Goal: Task Accomplishment & Management: Use online tool/utility

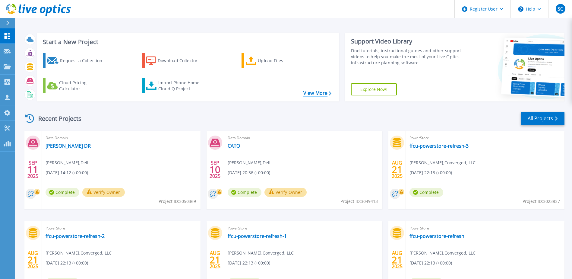
click at [314, 91] on link "View More" at bounding box center [317, 93] width 28 height 6
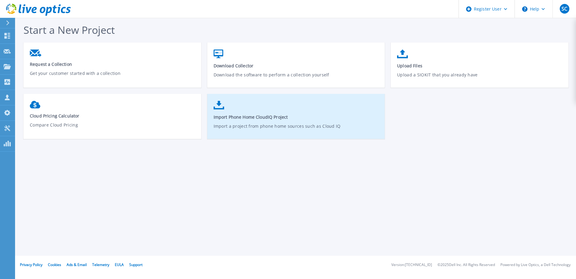
click at [238, 116] on span "Import Phone Home CloudIQ Project" at bounding box center [297, 117] width 166 height 6
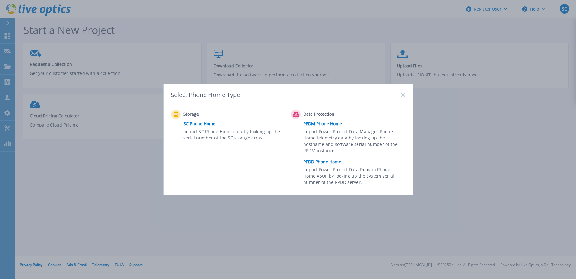
click at [333, 124] on link "PPDM Phone Home" at bounding box center [356, 123] width 105 height 9
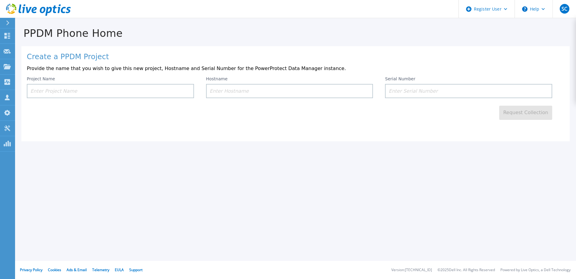
click at [101, 90] on input at bounding box center [110, 91] width 167 height 14
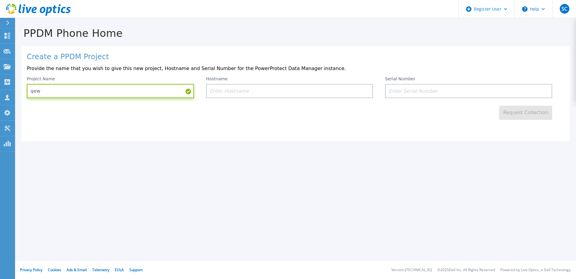
type input "qew"
click at [235, 94] on input at bounding box center [289, 91] width 167 height 14
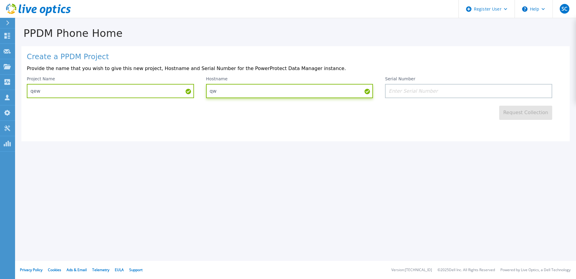
type input "qw"
click at [435, 86] on input at bounding box center [468, 91] width 167 height 14
paste input "APX00250305315"
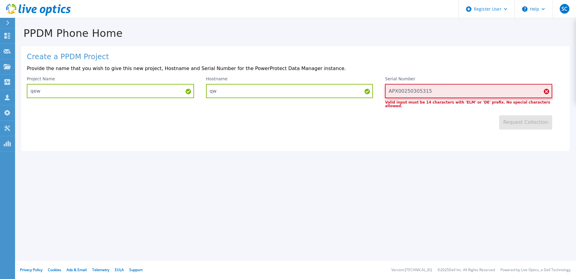
type input "APX00250305315"
click at [6, 20] on div at bounding box center [10, 23] width 10 height 10
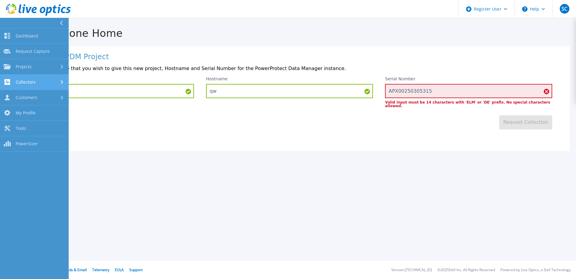
click at [30, 82] on span "Collectors" at bounding box center [26, 81] width 20 height 5
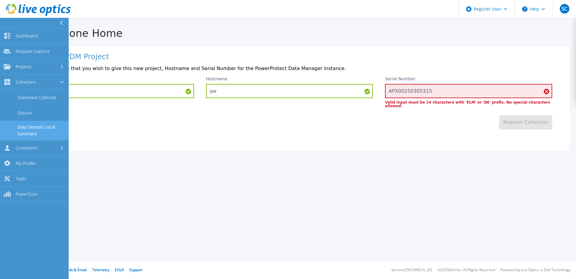
click at [28, 136] on link "Data Domain Local Summary" at bounding box center [34, 130] width 69 height 19
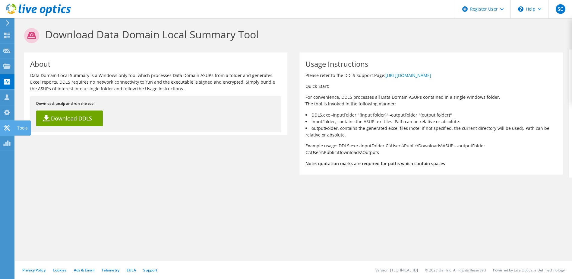
click at [10, 125] on icon at bounding box center [6, 128] width 7 height 6
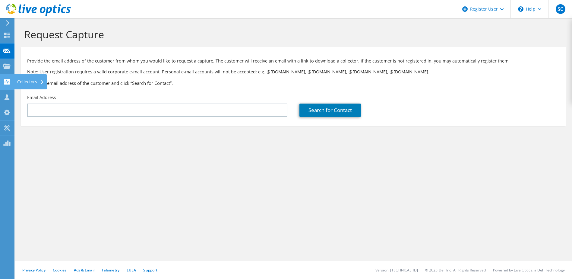
click at [8, 82] on use at bounding box center [7, 82] width 6 height 6
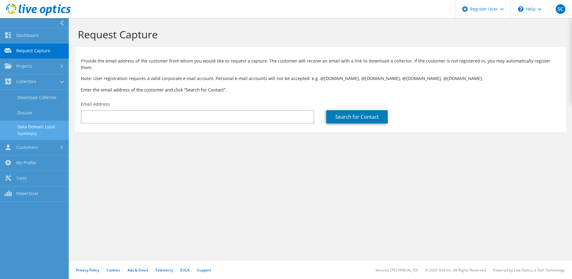
click at [39, 126] on link "Data Domain Local Summary" at bounding box center [34, 129] width 69 height 19
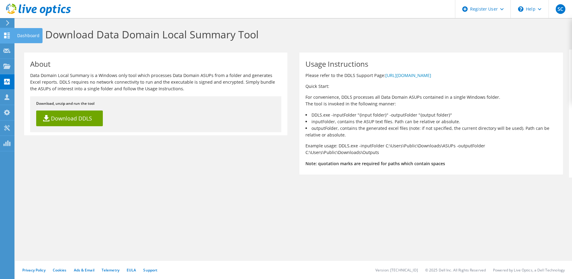
click at [7, 37] on icon at bounding box center [6, 36] width 7 height 6
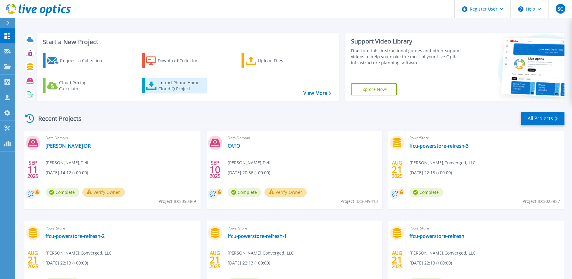
click at [166, 89] on div "Import Phone Home CloudIQ Project" at bounding box center [181, 86] width 47 height 12
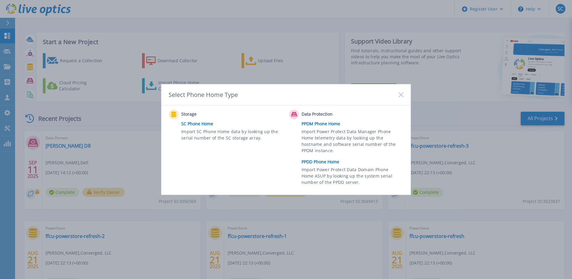
click at [314, 159] on link "PPDD Phone Home" at bounding box center [353, 161] width 105 height 9
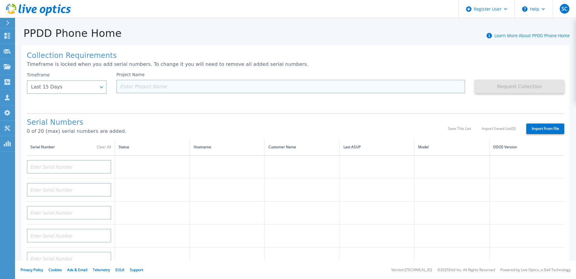
click at [180, 85] on input at bounding box center [290, 87] width 349 height 14
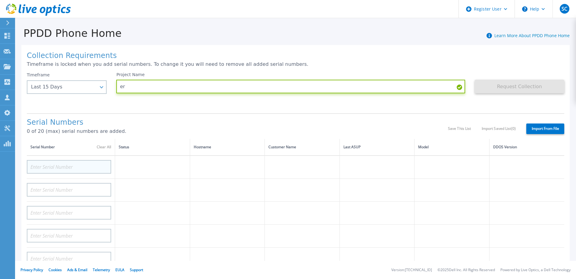
type input "er"
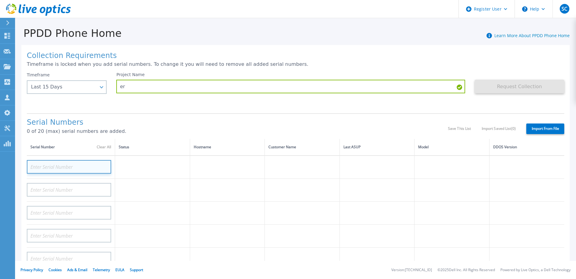
click at [55, 163] on input at bounding box center [69, 167] width 84 height 14
paste input "APX00250305315"
type input "APX00250305315"
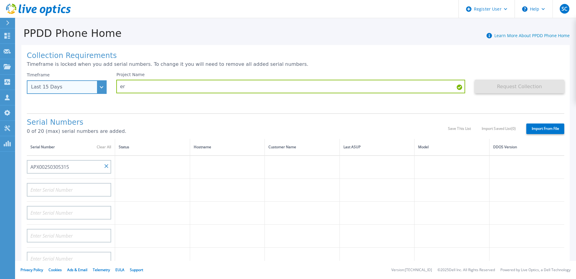
click at [102, 83] on div "Timeframe Last 15 Days Last 15 Days Last 2 Months Last 6 Months Last 1 Year Las…" at bounding box center [67, 83] width 80 height 22
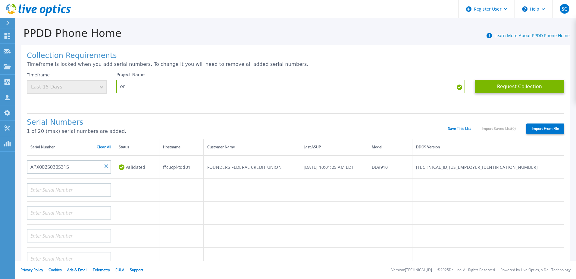
click at [102, 87] on div "Timeframe Last 15 Days" at bounding box center [67, 83] width 80 height 22
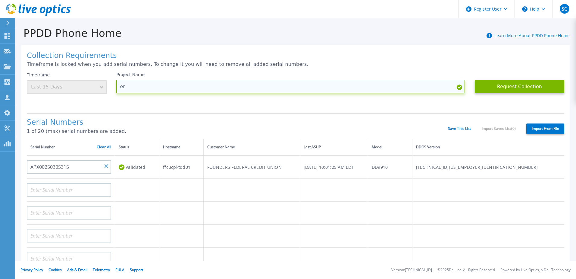
click at [393, 89] on input "er" at bounding box center [290, 87] width 349 height 14
drag, startPoint x: 142, startPoint y: 85, endPoint x: 49, endPoint y: 102, distance: 94.6
click at [49, 102] on div "Timeframe Last 15 Days Project Name er Request Collection This might take a few…" at bounding box center [296, 90] width 538 height 36
type input "FFCU"
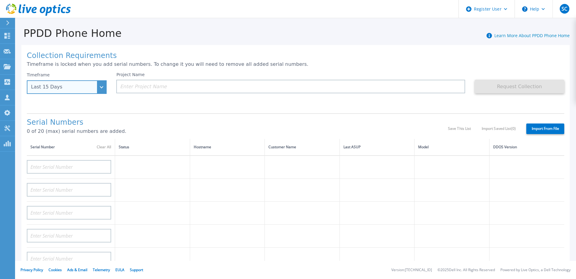
click at [84, 89] on div "Last 15 Days" at bounding box center [63, 86] width 65 height 5
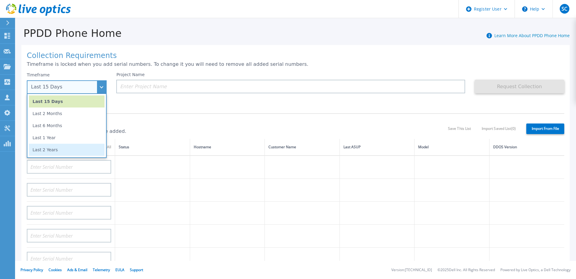
click at [73, 152] on li "Last 2 Years" at bounding box center [67, 150] width 76 height 12
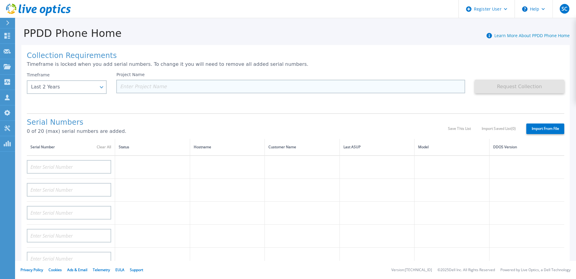
click at [150, 87] on input at bounding box center [290, 87] width 349 height 14
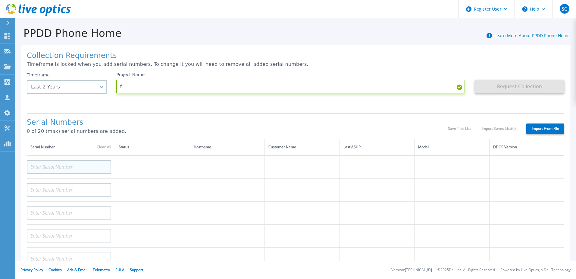
type input "f"
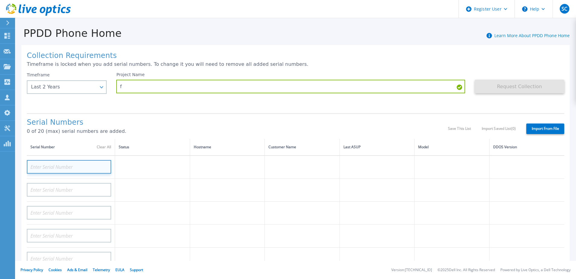
click at [78, 166] on input at bounding box center [69, 167] width 84 height 14
paste input "APM01205008948"
type input "APM01205008948"
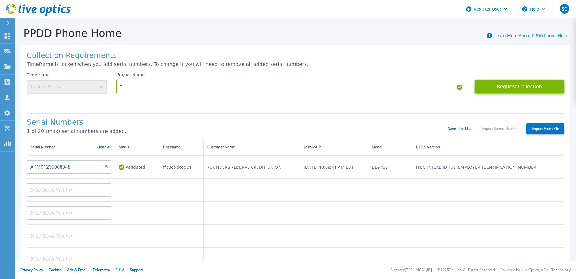
click at [527, 86] on button "Request Collection" at bounding box center [520, 87] width 90 height 14
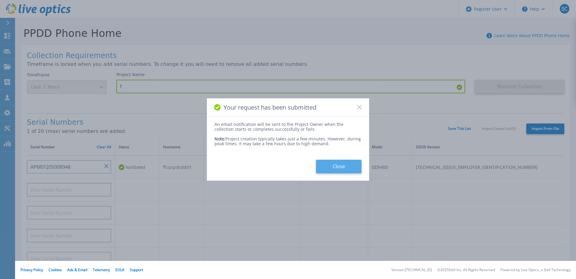
click at [329, 169] on button "Close" at bounding box center [339, 166] width 46 height 14
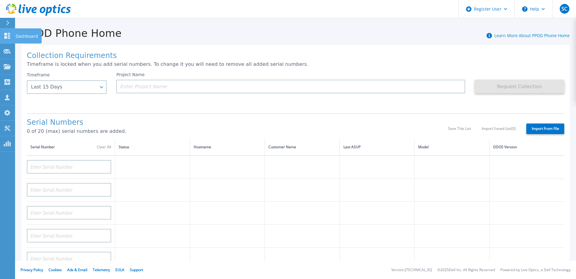
click at [4, 38] on icon at bounding box center [7, 36] width 7 height 6
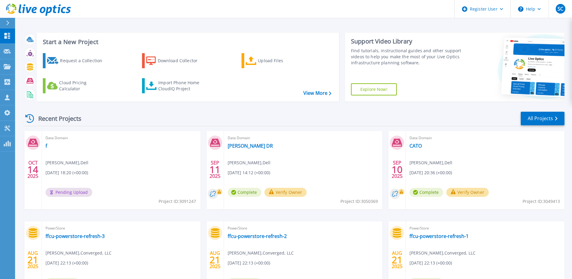
click at [33, 146] on icon at bounding box center [33, 143] width 10 height 8
click at [46, 145] on link "f" at bounding box center [47, 146] width 2 height 6
click at [22, 82] on p "Collectors" at bounding box center [26, 82] width 20 height 16
click at [189, 84] on div "Import Phone Home CloudIQ Project" at bounding box center [181, 86] width 47 height 12
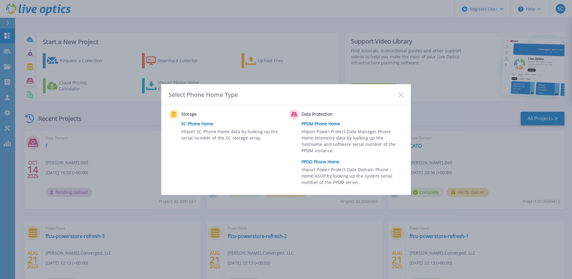
click at [320, 162] on link "PPDD Phone Home" at bounding box center [353, 161] width 105 height 9
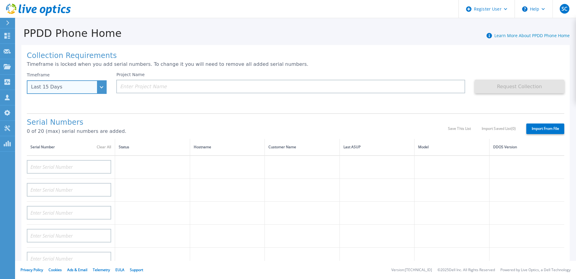
click at [72, 85] on div "Last 15 Days" at bounding box center [63, 86] width 65 height 5
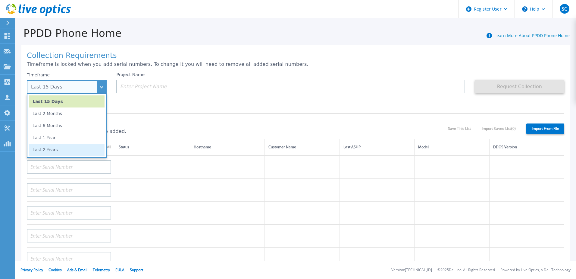
click at [60, 151] on li "Last 2 Years" at bounding box center [67, 150] width 76 height 12
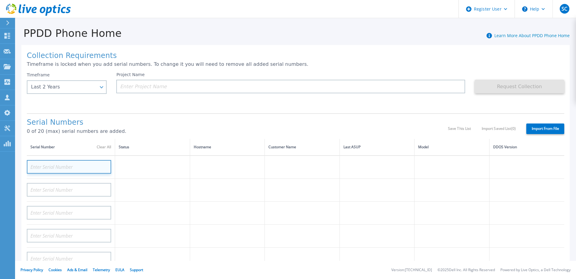
click at [58, 167] on input at bounding box center [69, 167] width 84 height 14
paste input "APM01205008948"
type input "APX00250305315"
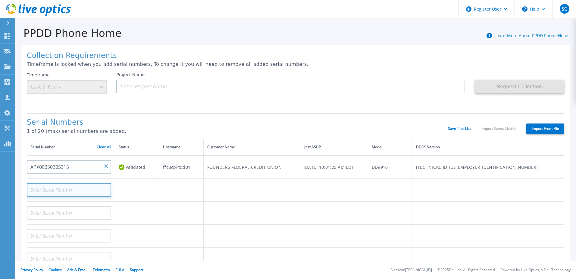
click at [68, 190] on input at bounding box center [69, 190] width 84 height 14
type input "APM0022052461"
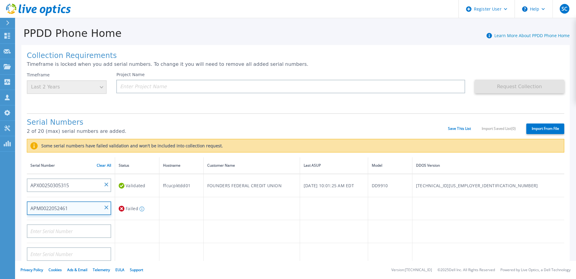
click at [57, 208] on input "APM0022052461" at bounding box center [69, 208] width 84 height 14
click at [108, 206] on input "APM0022052461" at bounding box center [69, 208] width 84 height 14
click at [86, 223] on div at bounding box center [69, 229] width 84 height 18
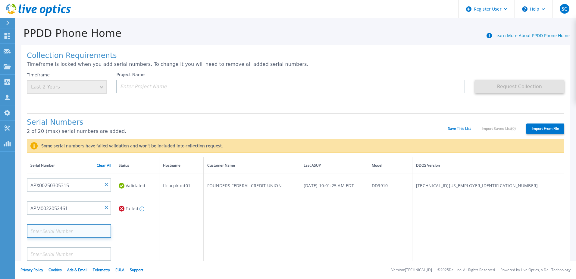
click at [85, 229] on input at bounding box center [69, 231] width 84 height 14
type input "APM00220502461"
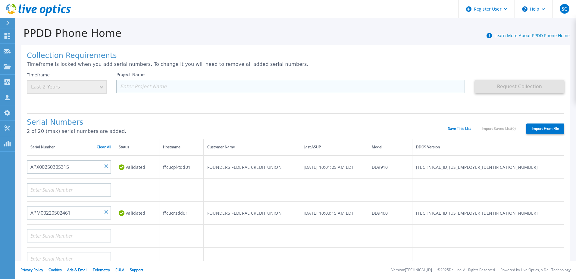
click at [136, 87] on input at bounding box center [290, 87] width 349 height 14
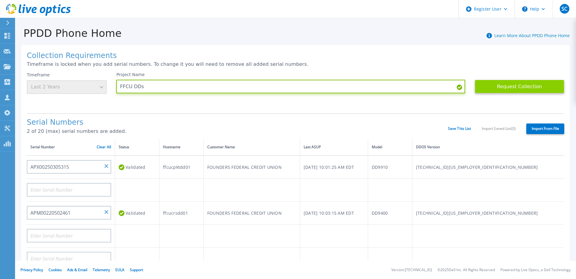
type input "FFCU DDs"
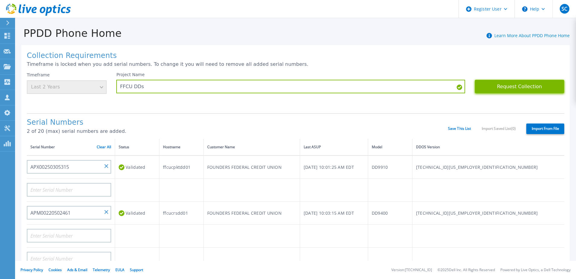
click at [510, 86] on button "Request Collection" at bounding box center [520, 87] width 90 height 14
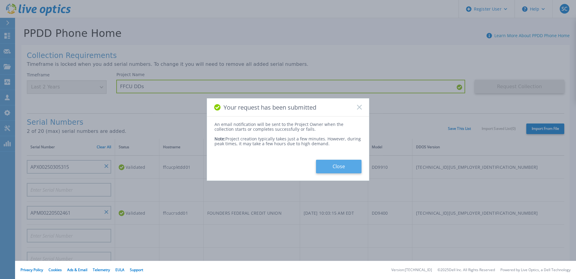
click at [324, 163] on button "Close" at bounding box center [339, 166] width 46 height 14
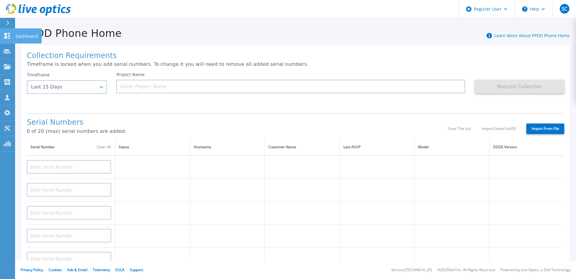
click at [7, 31] on link "Dashboard Dashboard" at bounding box center [7, 35] width 15 height 15
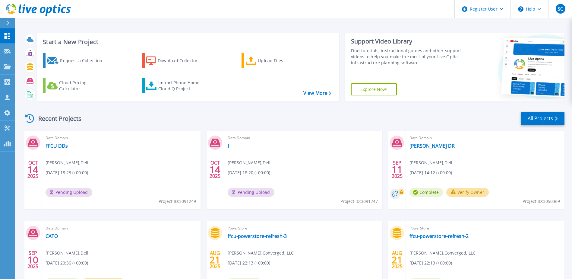
click at [230, 146] on div "Data Domain f [PERSON_NAME] , Dell [DATE] 18:20 (+00:00) Pending Upload Project…" at bounding box center [303, 170] width 159 height 78
click at [228, 145] on link "f" at bounding box center [229, 146] width 2 height 6
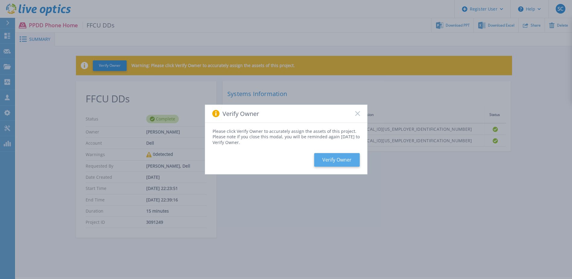
click at [341, 156] on button "Verify Owner" at bounding box center [337, 160] width 46 height 14
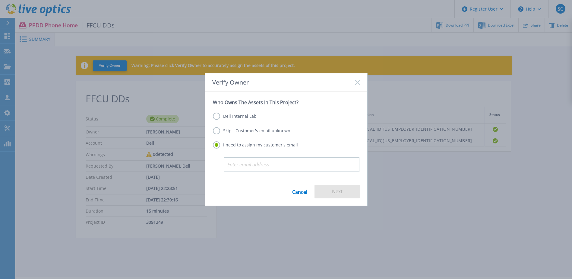
click at [260, 128] on label "Skip - Customer's email unknown" at bounding box center [251, 130] width 77 height 7
click at [0, 0] on input "Skip - Customer's email unknown" at bounding box center [0, 0] width 0 height 0
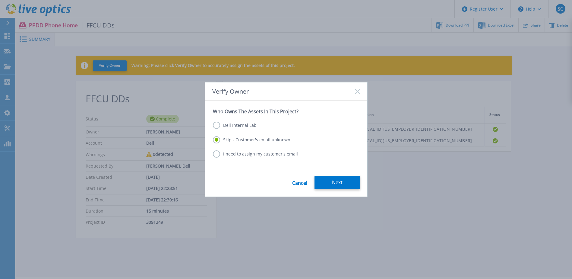
click at [331, 185] on button "Next" at bounding box center [337, 182] width 46 height 14
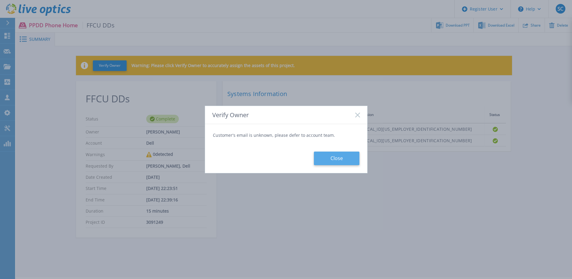
click at [328, 161] on button "Close" at bounding box center [337, 158] width 46 height 14
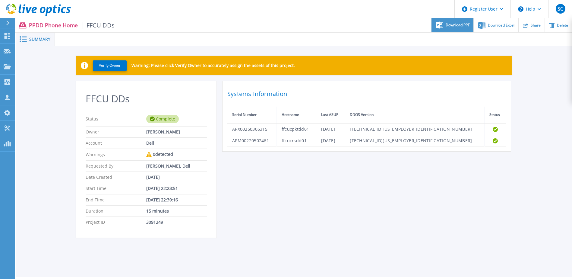
click at [453, 24] on span "Download PPT" at bounding box center [458, 25] width 24 height 4
click at [8, 36] on icon at bounding box center [8, 36] width 6 height 6
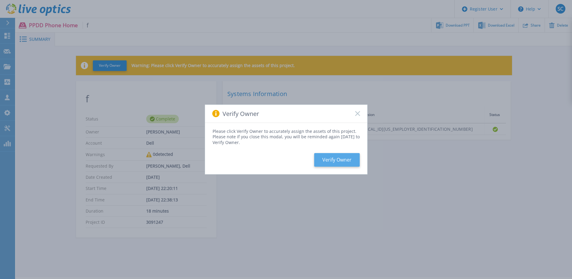
click at [336, 164] on button "Verify Owner" at bounding box center [337, 160] width 46 height 14
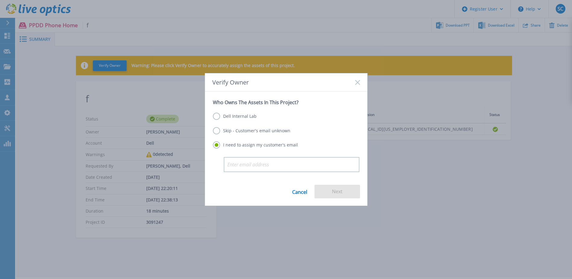
click at [258, 131] on label "Skip - Customer's email unknown" at bounding box center [251, 130] width 77 height 7
click at [0, 0] on input "Skip - Customer's email unknown" at bounding box center [0, 0] width 0 height 0
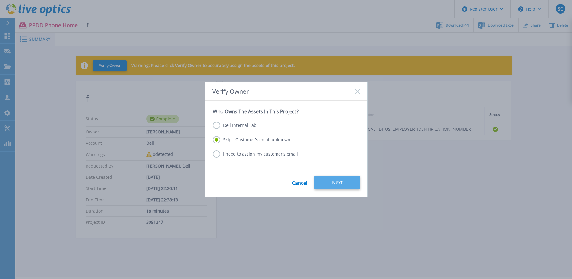
click at [344, 184] on button "Next" at bounding box center [337, 182] width 46 height 14
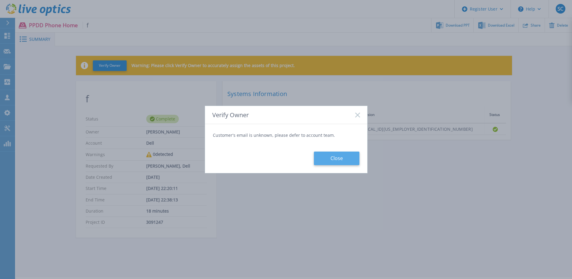
click at [342, 160] on button "Close" at bounding box center [337, 158] width 46 height 14
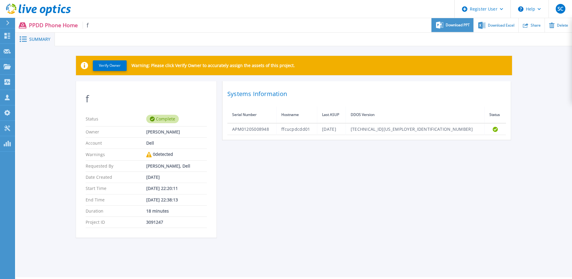
click at [456, 29] on div "Download PPT" at bounding box center [452, 25] width 42 height 14
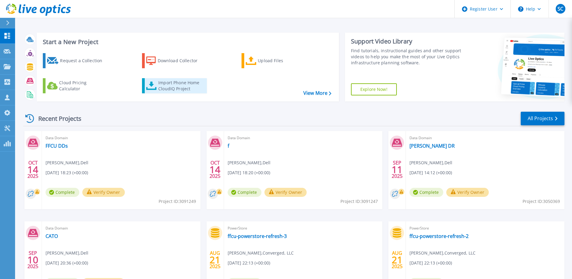
click at [173, 88] on div "Import Phone Home CloudIQ Project" at bounding box center [181, 86] width 47 height 12
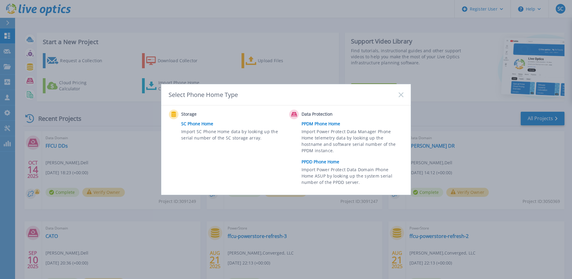
click at [320, 162] on link "PPDD Phone Home" at bounding box center [353, 161] width 105 height 9
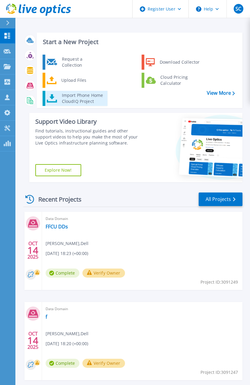
click at [62, 96] on div "Import Phone Home CloudIQ Project" at bounding box center [82, 98] width 47 height 12
